Goal: Transaction & Acquisition: Obtain resource

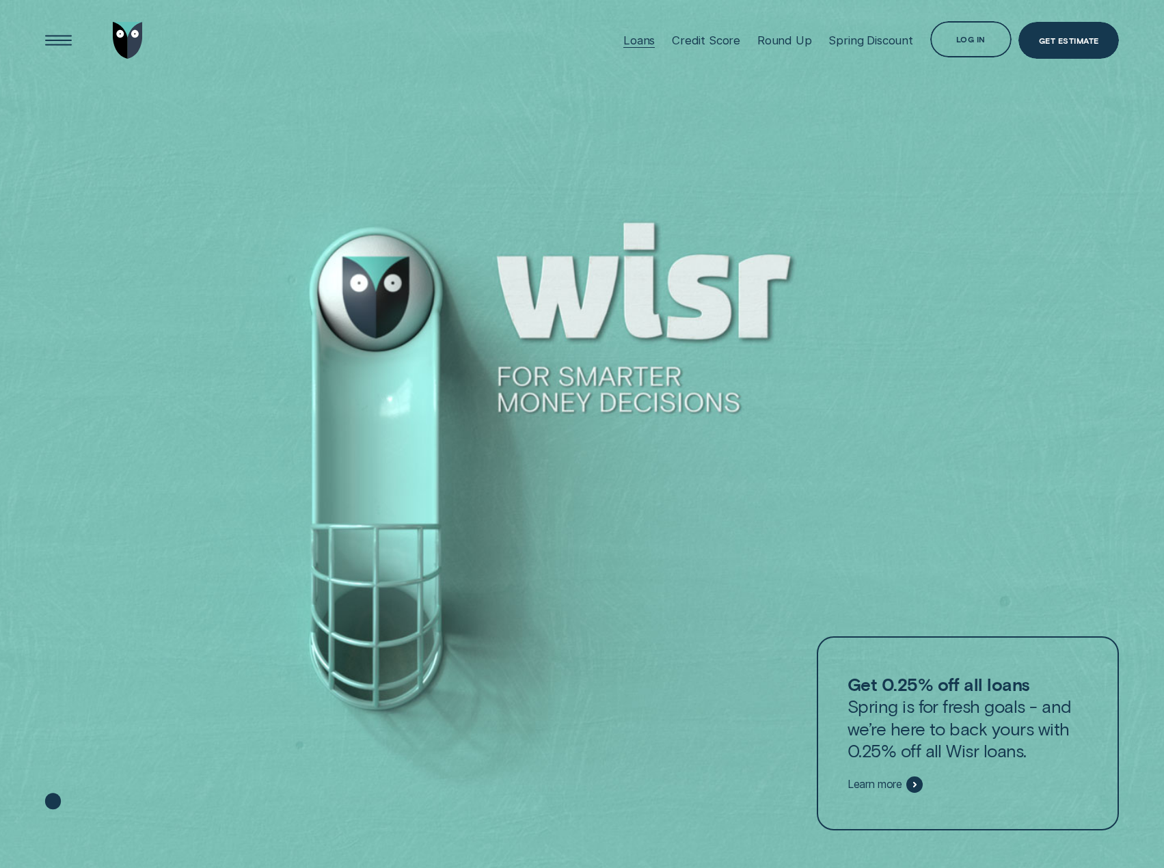
click at [649, 39] on div "Loans" at bounding box center [638, 40] width 31 height 14
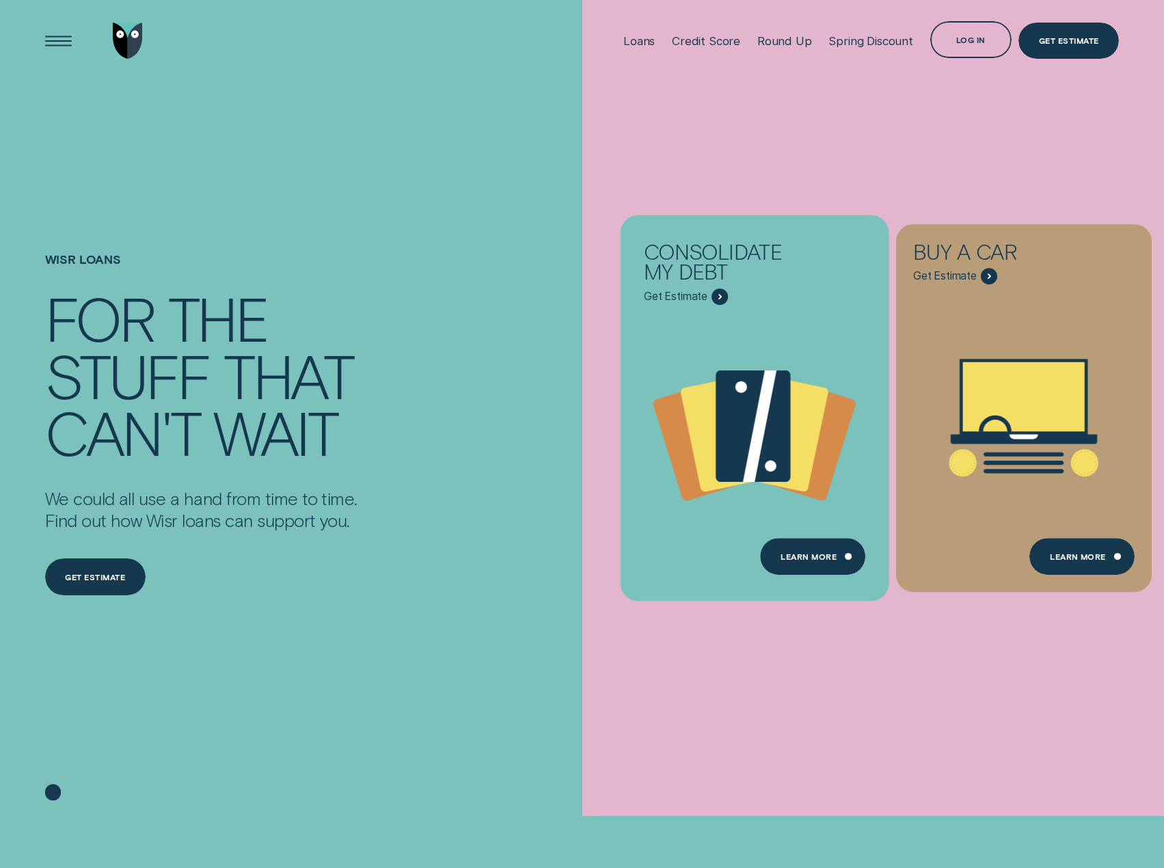
click at [702, 234] on div "Consolidate my debt Get Estimate" at bounding box center [755, 264] width 256 height 81
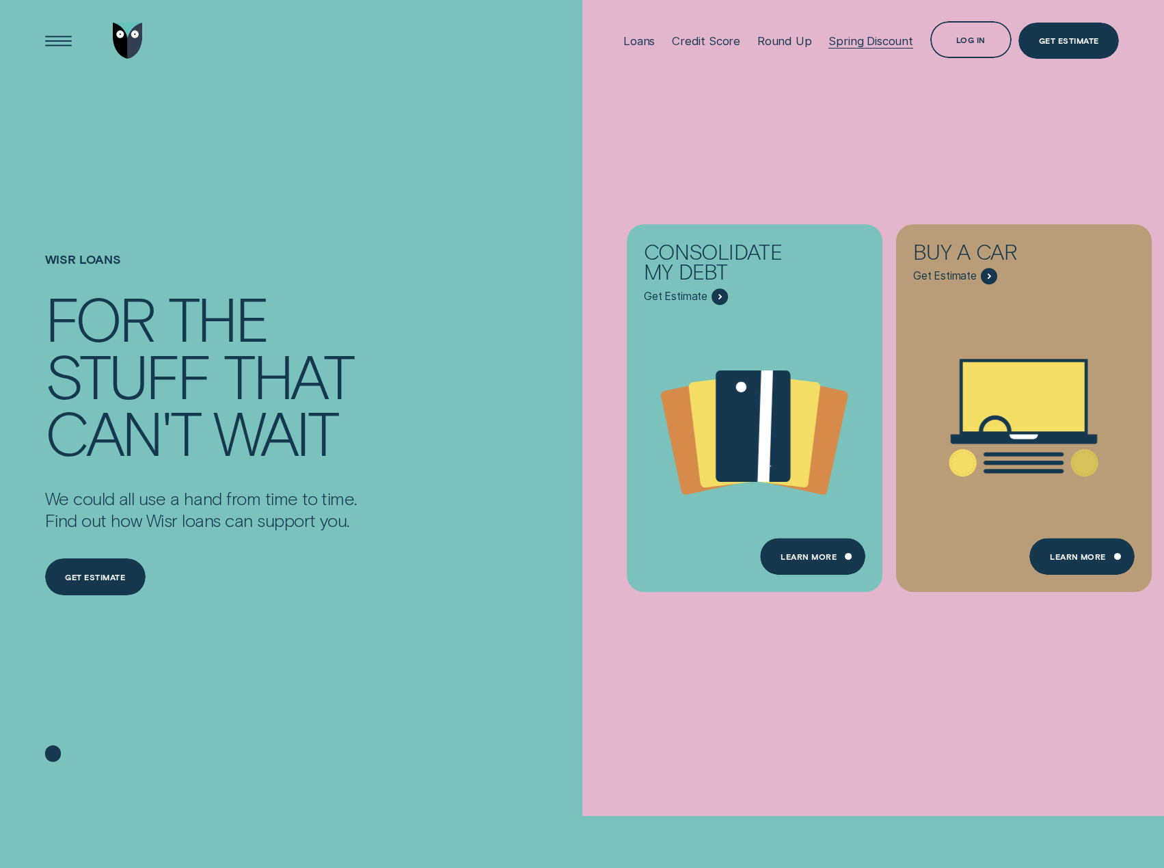
click at [864, 54] on div "Spring Discount" at bounding box center [870, 40] width 84 height 81
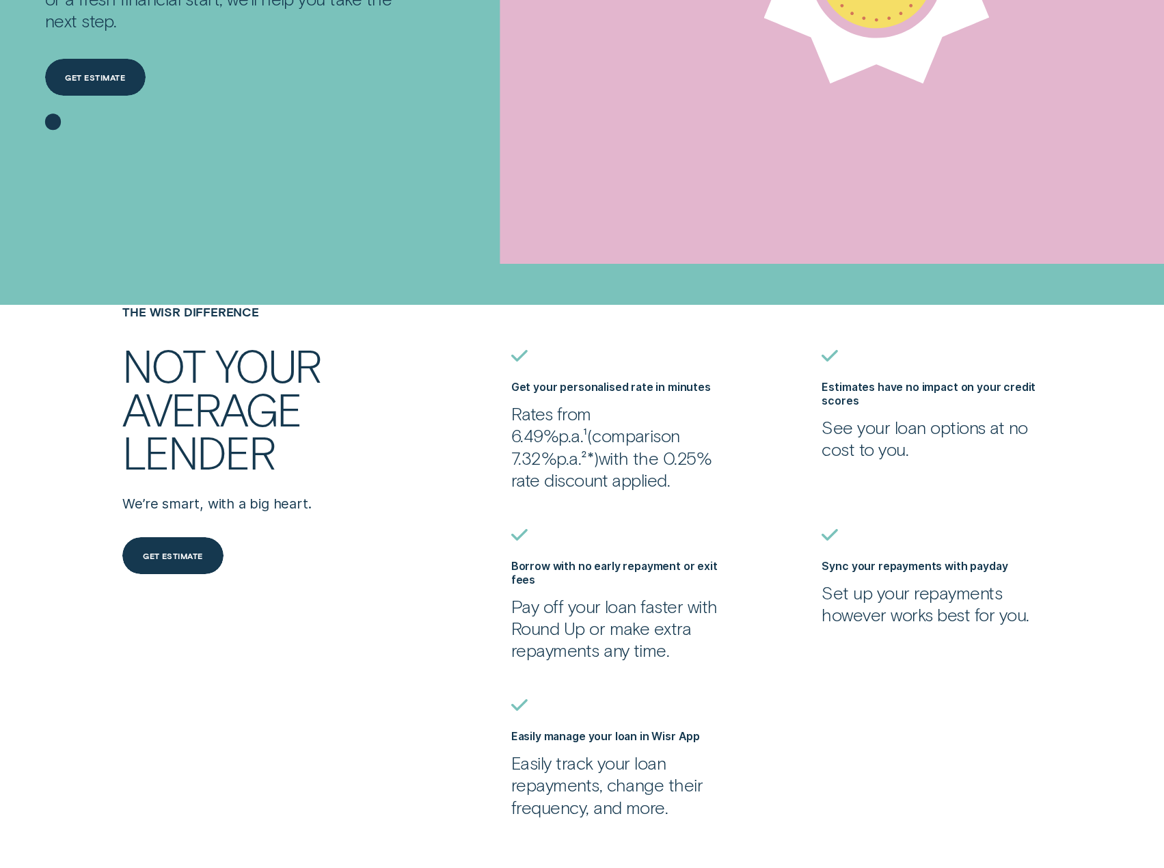
scroll to position [340, 0]
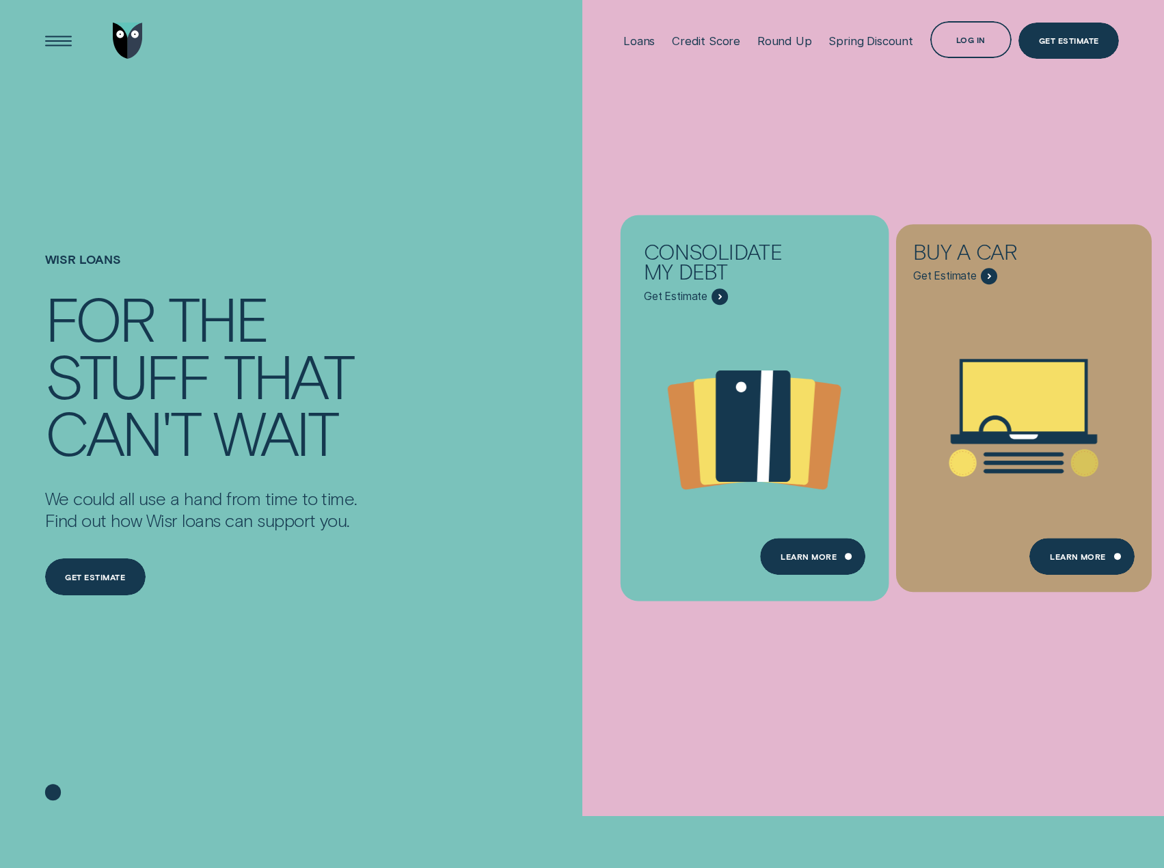
click at [798, 403] on icon "Consolidate my debt - Learn more" at bounding box center [777, 429] width 79 height 111
